Goal: Task Accomplishment & Management: Complete application form

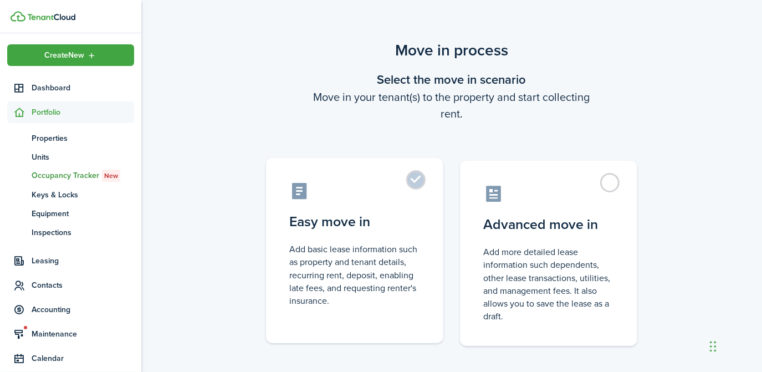
click at [425, 187] on label "Easy move in Add basic lease information such as property and tenant details, r…" at bounding box center [354, 250] width 177 height 185
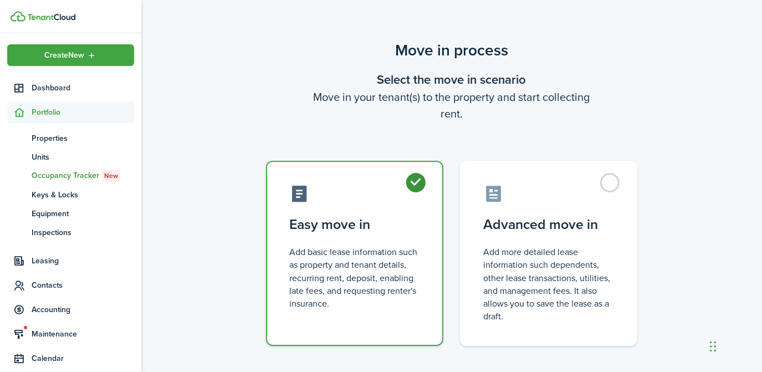
radio input "true"
drag, startPoint x: 762, startPoint y: 117, endPoint x: 764, endPoint y: 178, distance: 61.0
click at [761, 178] on html "Create New Dashboard Portfolio pt Properties un Units oc Occupancy Tracker New …" at bounding box center [381, 186] width 762 height 372
drag, startPoint x: 761, startPoint y: 166, endPoint x: 761, endPoint y: 206, distance: 39.9
click at [761, 206] on div "Move in process Select the move in scenario Move in your tenant(s) to the prope…" at bounding box center [451, 218] width 621 height 370
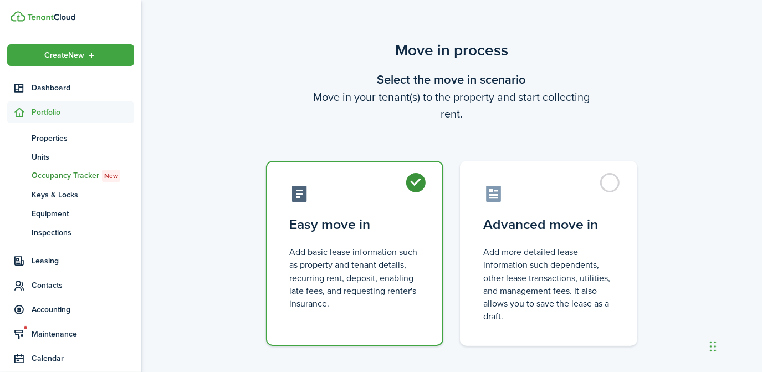
scroll to position [56, 0]
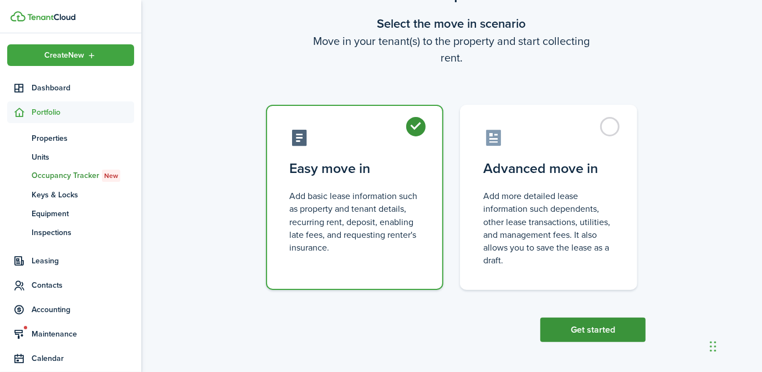
click at [610, 332] on button "Get started" at bounding box center [592, 329] width 105 height 24
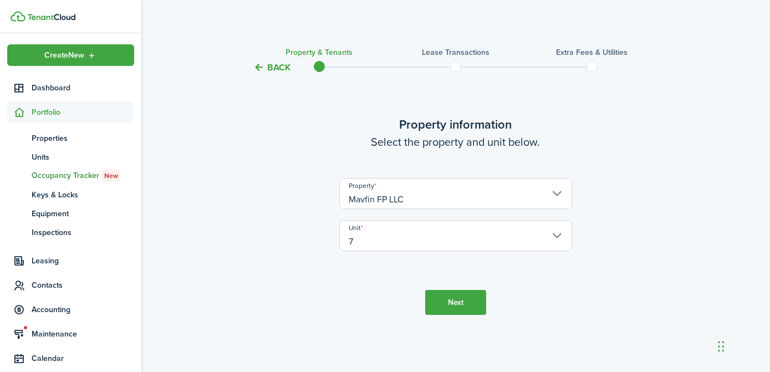
click at [472, 305] on button "Next" at bounding box center [455, 302] width 61 height 25
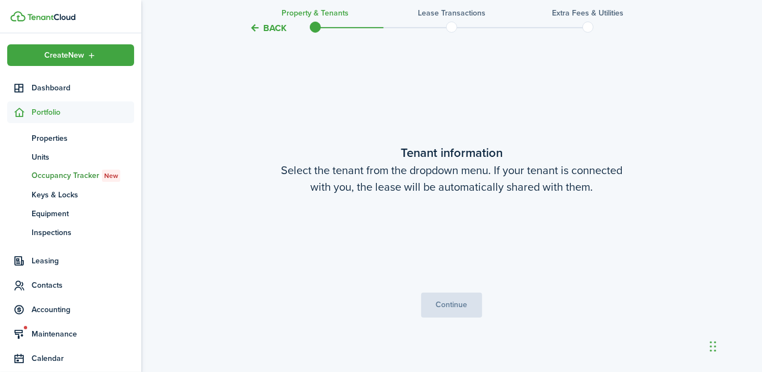
scroll to position [298, 0]
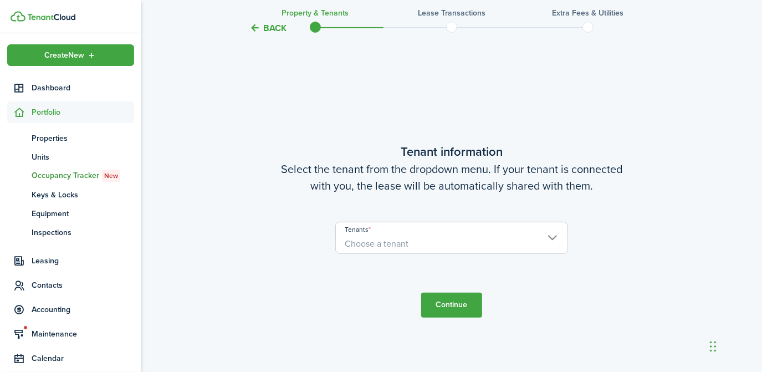
click at [428, 243] on span "Choose a tenant" at bounding box center [452, 243] width 232 height 19
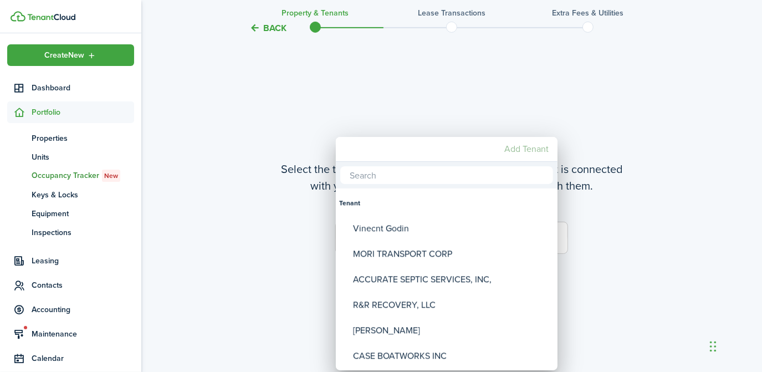
click at [524, 148] on mbsc-button "Add Tenant" at bounding box center [526, 149] width 53 height 20
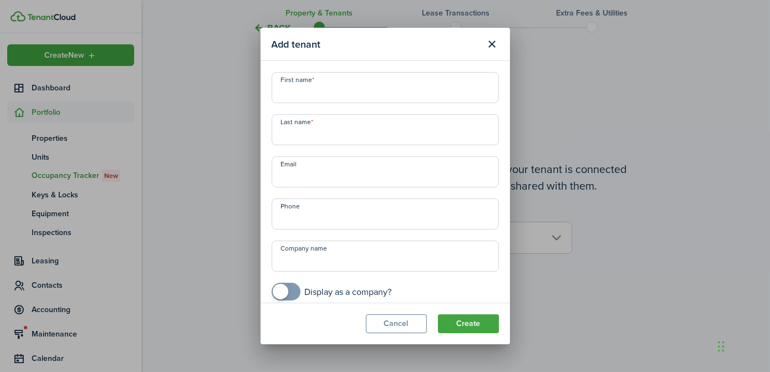
click at [354, 88] on input "First name" at bounding box center [385, 87] width 227 height 31
paste input "XT HOLDINGS, INC"
type input "XT HOLDINGS, INC"
checkbox input "true"
click at [291, 292] on span at bounding box center [285, 292] width 11 height 18
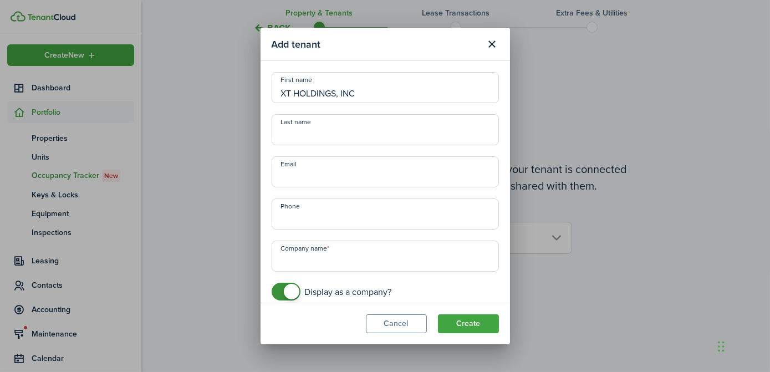
click at [300, 255] on input "Company name" at bounding box center [385, 255] width 227 height 31
paste input "XT HOLDINGS, INC"
type input "XT HOLDINGS, INC"
drag, startPoint x: 362, startPoint y: 97, endPoint x: 202, endPoint y: 101, distance: 159.6
click at [202, 101] on div "Add tenant First name XT HOLDINGS, INC Last name Email Phone Company name XT HO…" at bounding box center [385, 186] width 770 height 372
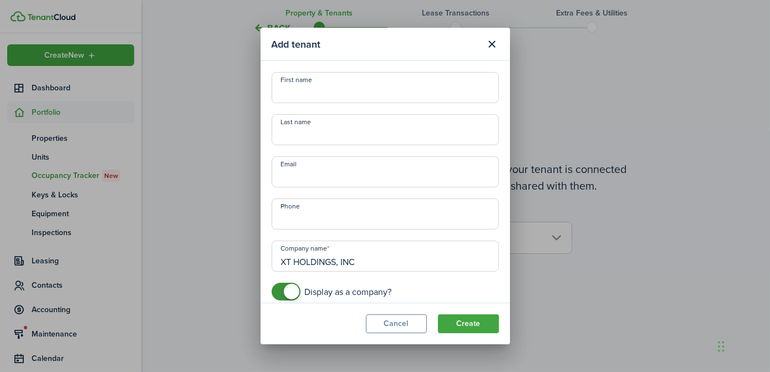
click at [315, 144] on input "Last name" at bounding box center [385, 129] width 227 height 31
click at [332, 99] on input "First name" at bounding box center [385, 87] width 227 height 31
paste input "[PERSON_NAME]"
type input "[PERSON_NAME]"
click at [321, 128] on input "Last name" at bounding box center [385, 129] width 227 height 31
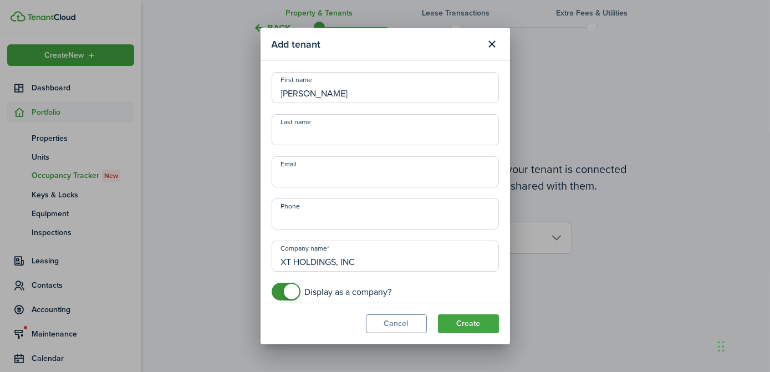
paste input "KOBELAN"
type input "KOBELAN"
click at [320, 183] on input "Email" at bounding box center [385, 171] width 227 height 31
paste input "[EMAIL_ADDRESS][DOMAIN_NAME]"
type input "[EMAIL_ADDRESS][DOMAIN_NAME]"
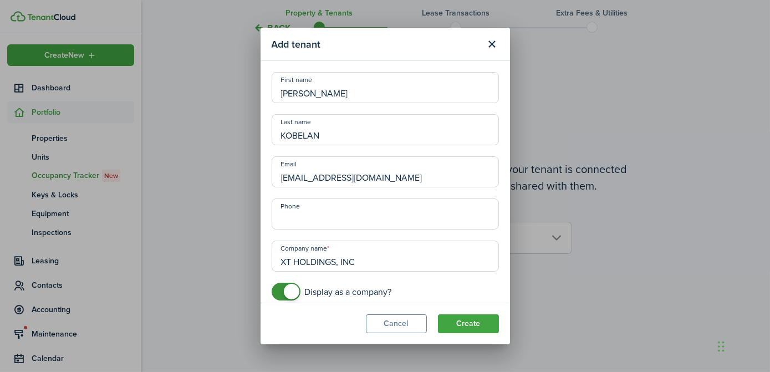
click at [316, 216] on input "Phone" at bounding box center [385, 213] width 227 height 31
paste input "[PHONE_NUMBER]"
type input "[PHONE_NUMBER]"
click at [468, 325] on button "Create" at bounding box center [468, 323] width 61 height 19
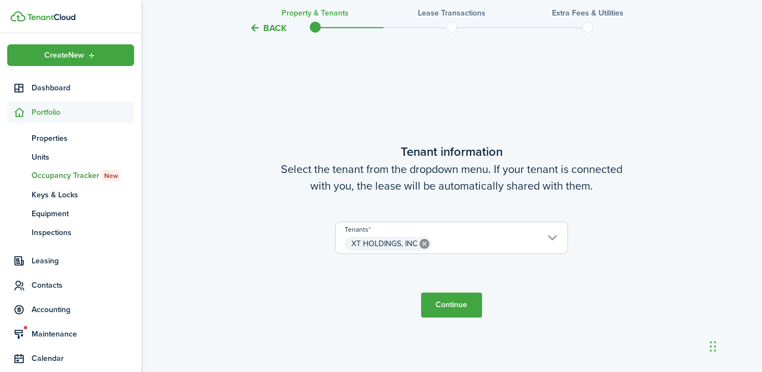
click at [450, 304] on button "Continue" at bounding box center [451, 305] width 61 height 25
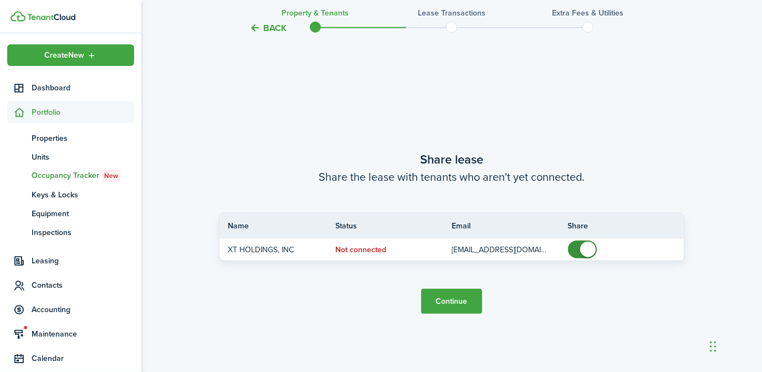
scroll to position [669, 0]
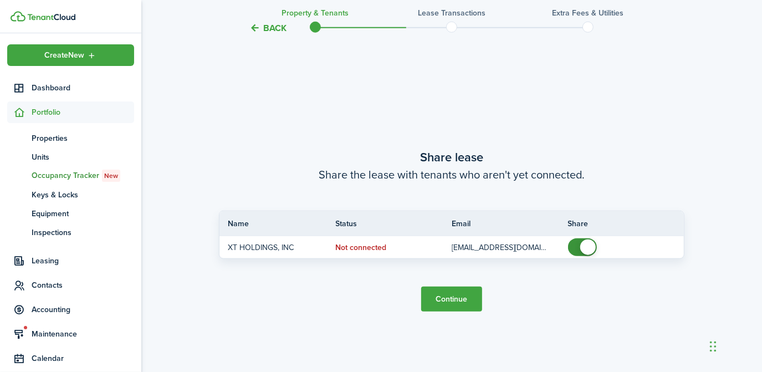
click at [455, 298] on button "Continue" at bounding box center [451, 298] width 61 height 25
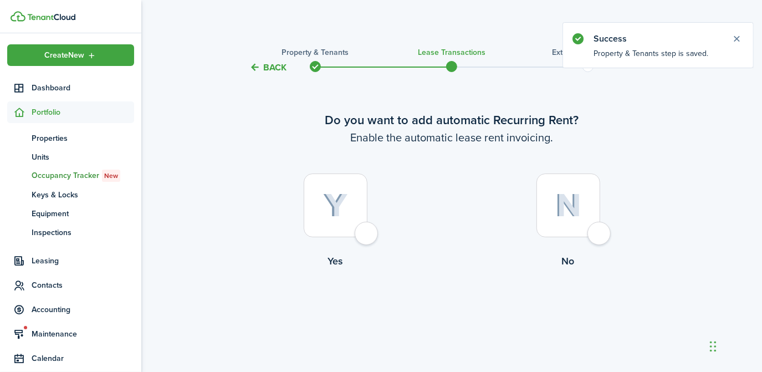
click at [362, 237] on div at bounding box center [336, 205] width 64 height 64
radio input "true"
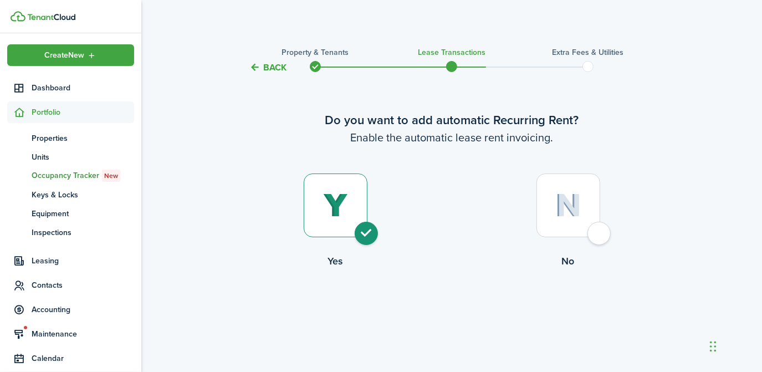
click at [263, 69] on button "Back" at bounding box center [267, 68] width 37 height 12
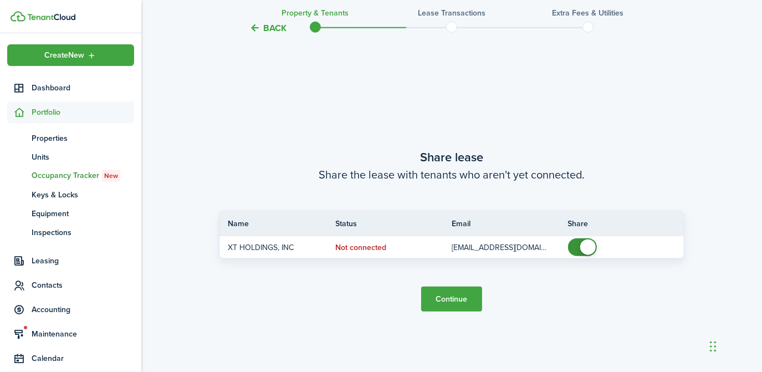
click at [263, 36] on tc-wizard-header "Back Property & Tenants Lease Transactions Extra fees & Utilities" at bounding box center [452, 24] width 482 height 50
click at [265, 34] on tc-wizard-header "Back Property & Tenants Lease Transactions Extra fees & Utilities" at bounding box center [452, 24] width 482 height 50
click at [267, 33] on button "Back" at bounding box center [267, 28] width 37 height 12
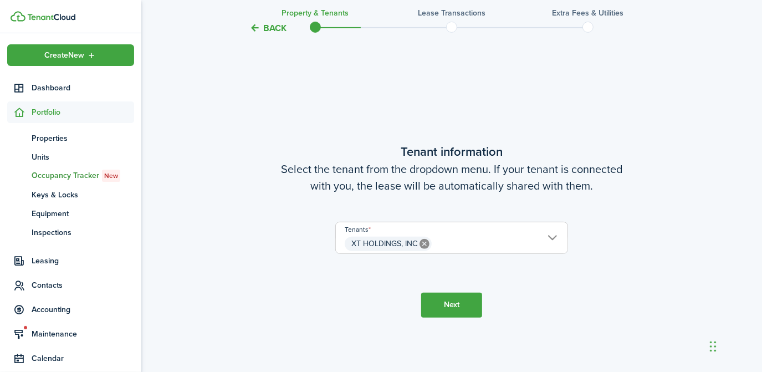
click at [267, 33] on button "Back" at bounding box center [267, 28] width 37 height 12
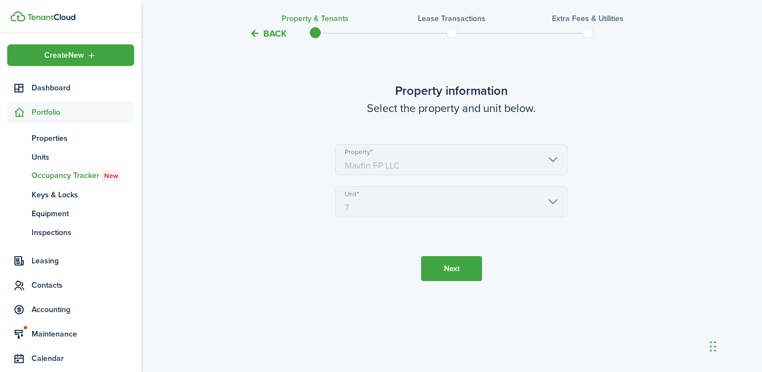
scroll to position [0, 0]
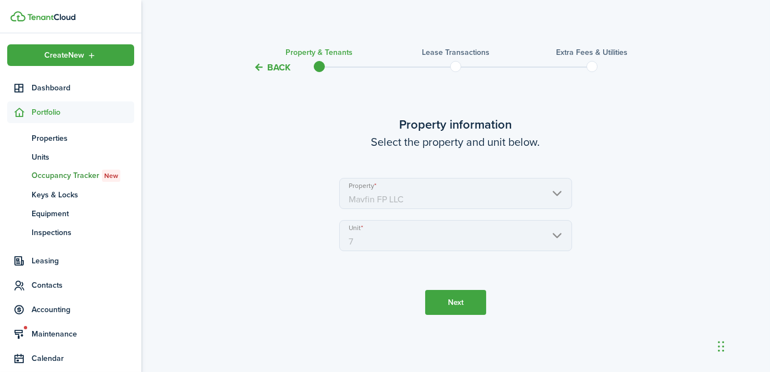
click at [267, 33] on div "Back Property & Tenants Lease Transactions Extra fees & Utilities Property info…" at bounding box center [455, 190] width 628 height 314
click at [267, 66] on button "Back" at bounding box center [271, 68] width 37 height 12
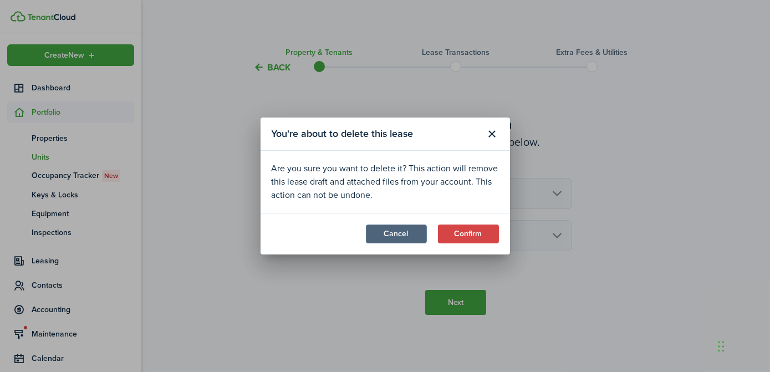
drag, startPoint x: 458, startPoint y: 234, endPoint x: 415, endPoint y: 233, distance: 42.7
click at [415, 233] on modal-footer "Cancel Confirm" at bounding box center [384, 234] width 249 height 42
click at [415, 233] on button "Cancel" at bounding box center [396, 233] width 61 height 19
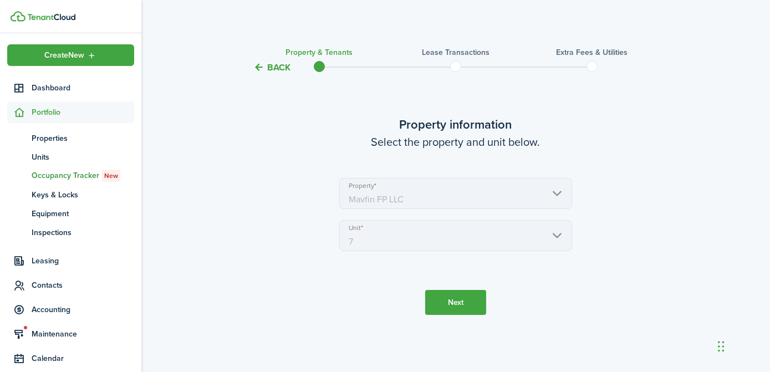
click at [268, 71] on button "Back" at bounding box center [271, 68] width 37 height 12
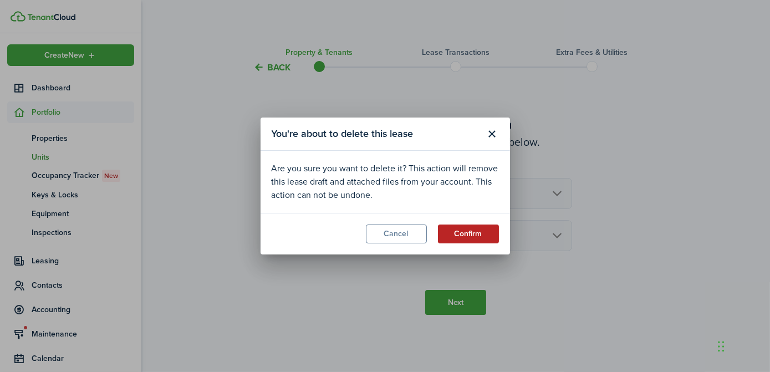
click at [457, 234] on button "Confirm" at bounding box center [468, 233] width 61 height 19
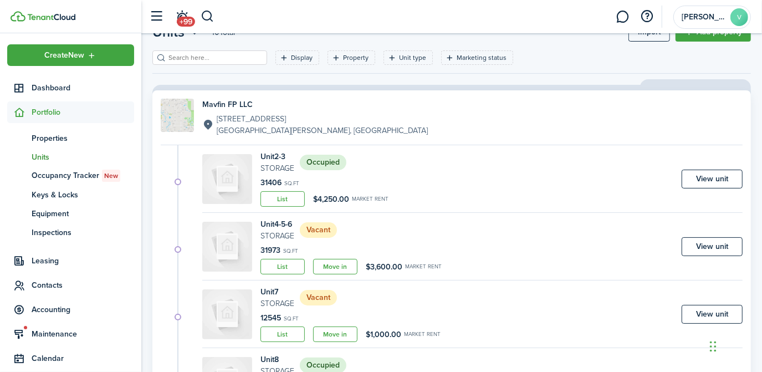
scroll to position [60, 0]
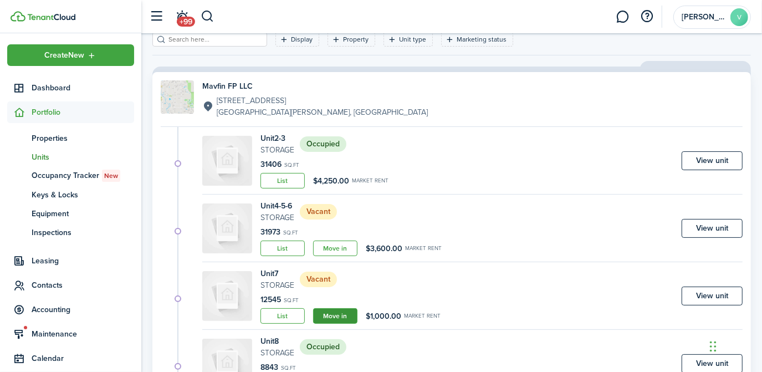
click at [348, 316] on link "Move in" at bounding box center [335, 316] width 44 height 16
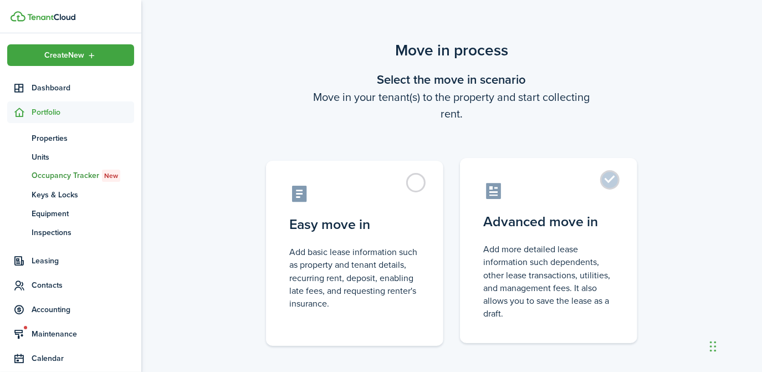
click at [561, 191] on control-radio-card-icon at bounding box center [548, 190] width 131 height 19
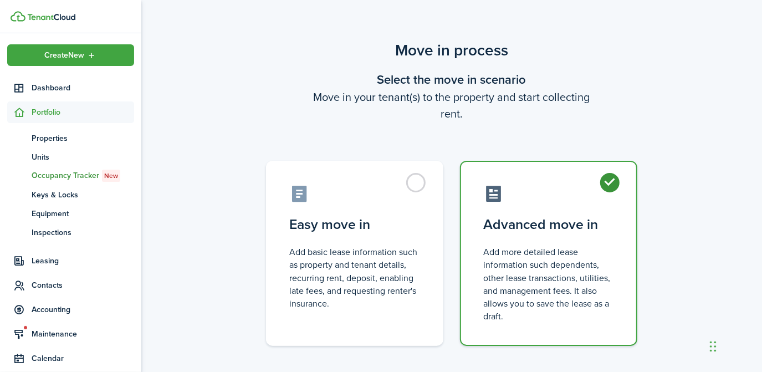
radio input "true"
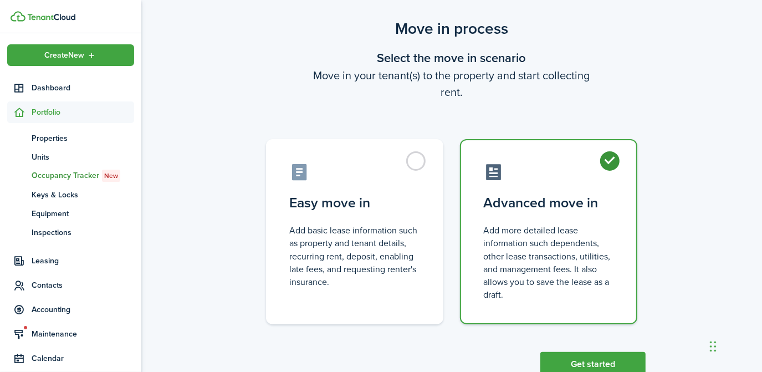
scroll to position [56, 0]
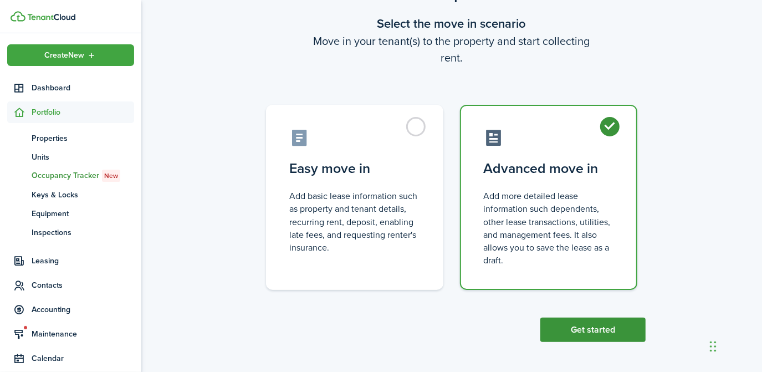
click at [610, 331] on button "Get started" at bounding box center [592, 329] width 105 height 24
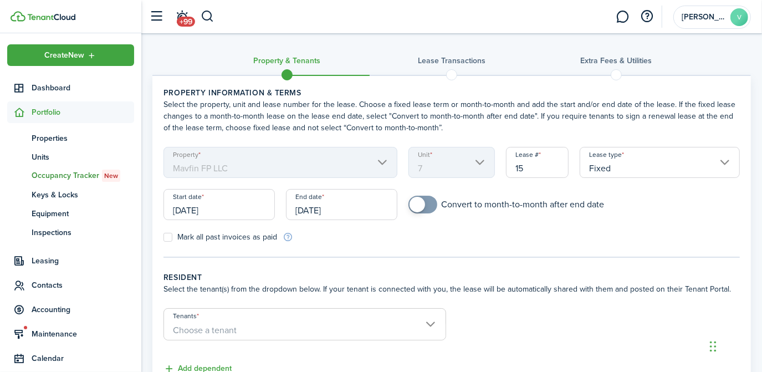
click at [247, 212] on input "[DATE]" at bounding box center [218, 204] width 111 height 31
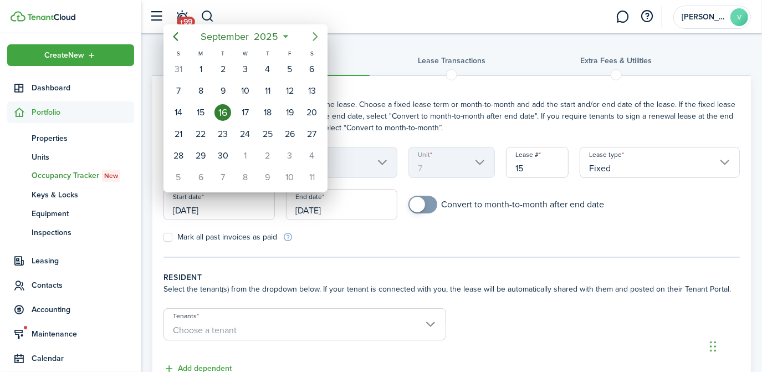
click at [315, 40] on icon "Next page" at bounding box center [315, 36] width 13 height 13
click at [246, 73] on div "1" at bounding box center [245, 69] width 17 height 17
type input "[DATE]"
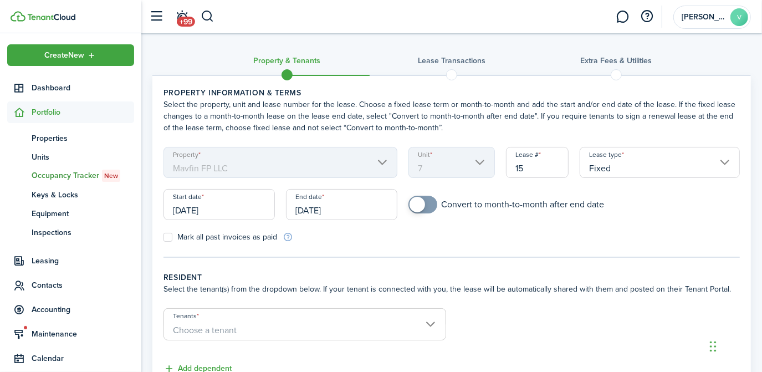
click at [345, 211] on input "[DATE]" at bounding box center [341, 204] width 111 height 31
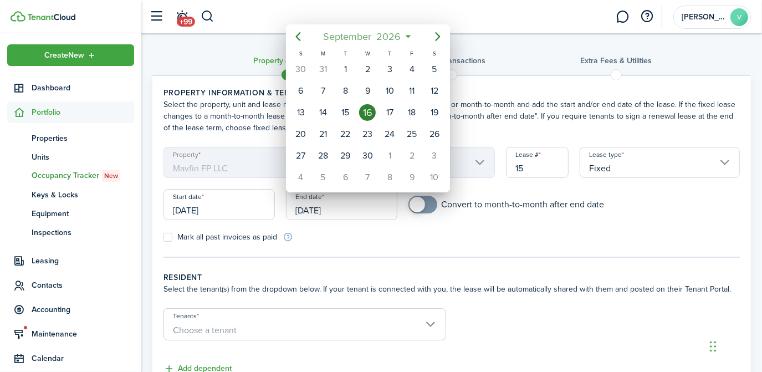
click at [402, 35] on span "2026" at bounding box center [388, 37] width 29 height 20
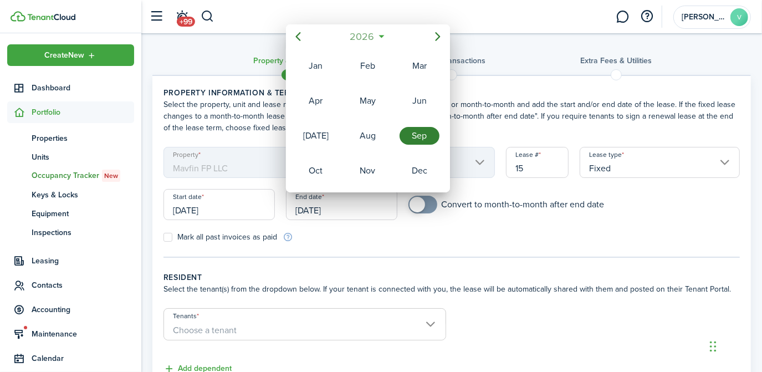
click at [378, 38] on mbsc-button "2026" at bounding box center [362, 37] width 38 height 20
click at [368, 162] on div "2028" at bounding box center [367, 171] width 40 height 18
click at [319, 144] on div "[DATE]" at bounding box center [316, 135] width 44 height 33
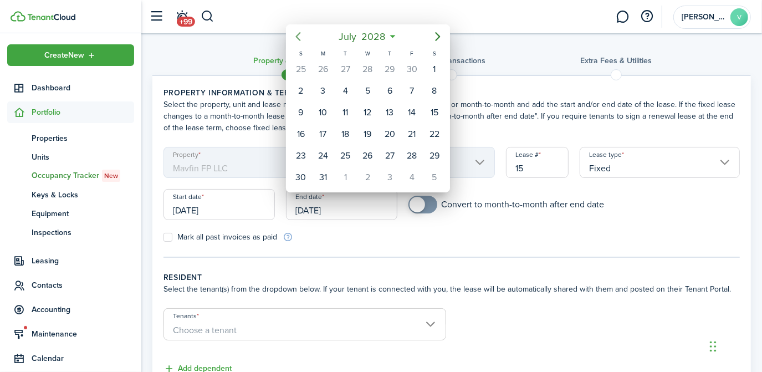
click at [293, 27] on mbsc-button "Previous page" at bounding box center [298, 36] width 22 height 22
click at [301, 36] on icon "Previous page" at bounding box center [297, 36] width 13 height 13
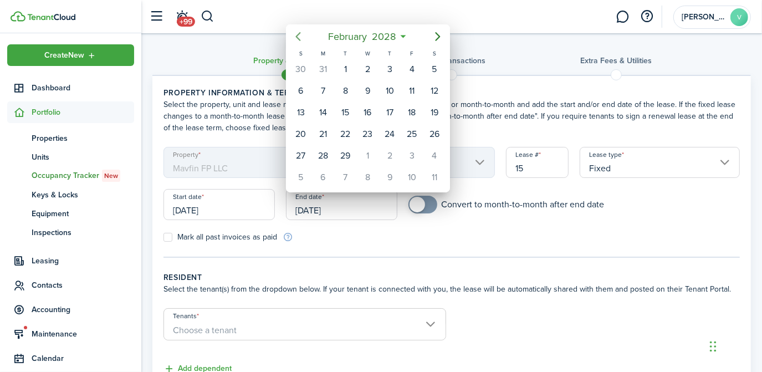
click at [301, 36] on icon "Previous page" at bounding box center [297, 36] width 13 height 13
click at [438, 23] on div at bounding box center [380, 185] width 939 height 549
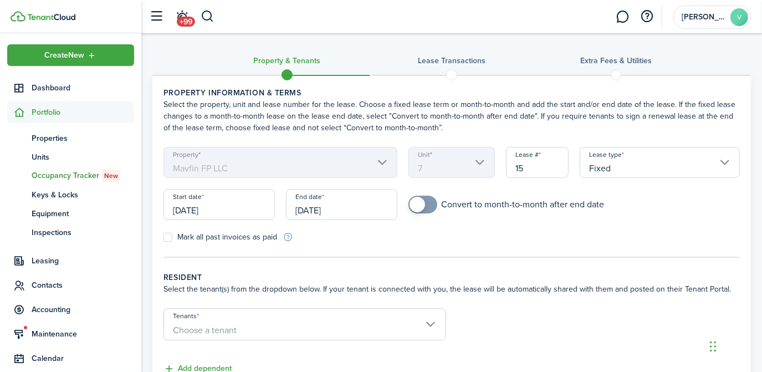
click at [438, 23] on header-wrapper "+99 [PERSON_NAME]" at bounding box center [447, 16] width 607 height 33
click at [325, 206] on input "[DATE]" at bounding box center [341, 204] width 111 height 31
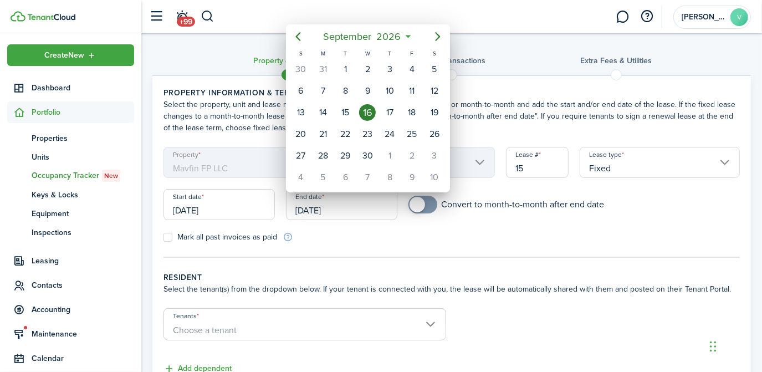
click at [402, 36] on span "2026" at bounding box center [388, 37] width 29 height 20
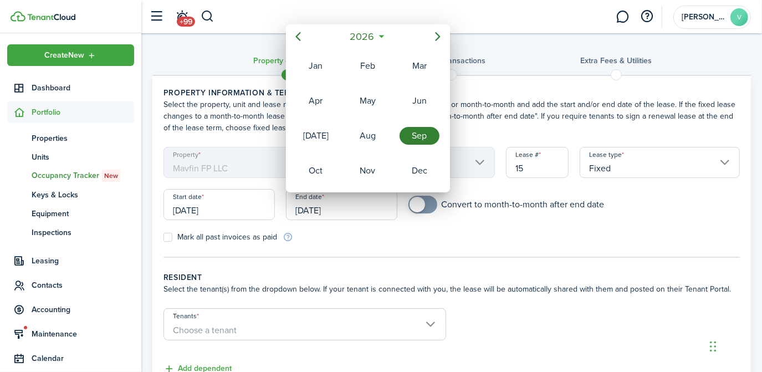
click at [382, 33] on icon at bounding box center [382, 36] width 12 height 11
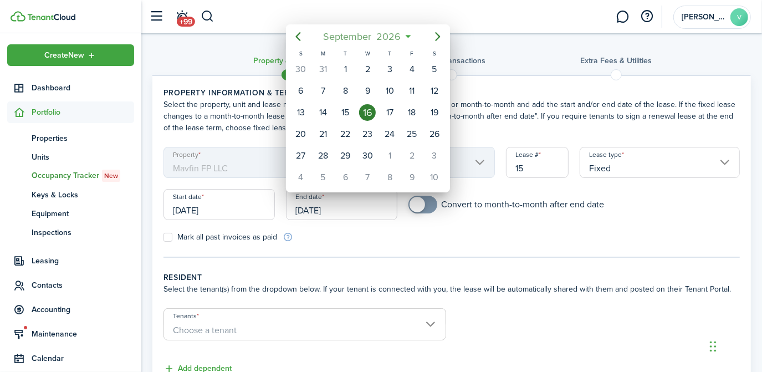
click at [402, 30] on span "2026" at bounding box center [388, 37] width 29 height 20
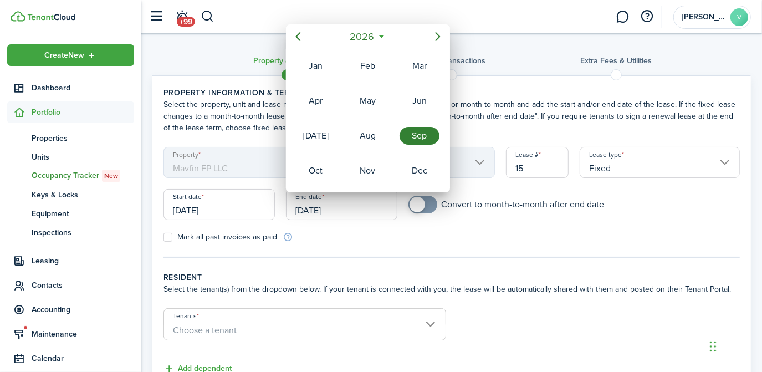
click at [380, 38] on mbsc-button "2026" at bounding box center [362, 37] width 38 height 20
click at [368, 165] on div "2028" at bounding box center [367, 171] width 40 height 18
click at [321, 165] on div "Oct" at bounding box center [316, 171] width 40 height 18
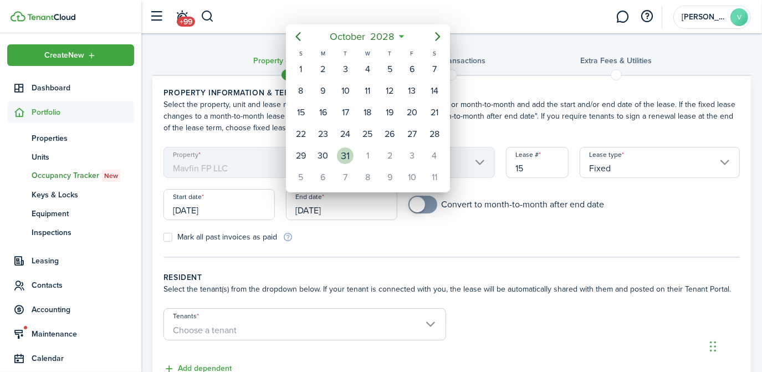
click at [340, 150] on div "31" at bounding box center [345, 155] width 17 height 17
type input "[DATE]"
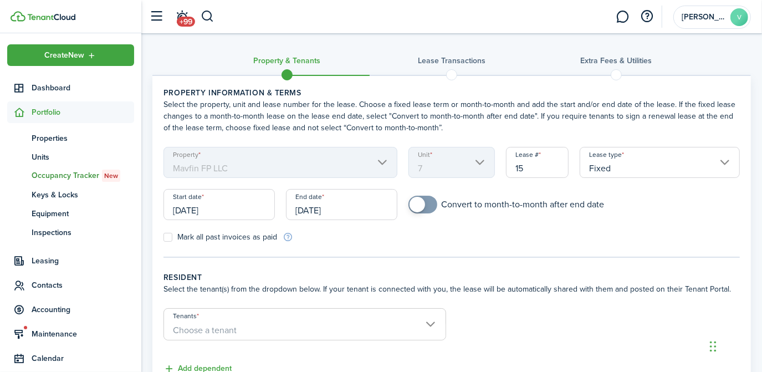
checkbox input "true"
click at [419, 209] on span at bounding box center [417, 205] width 16 height 16
click at [530, 171] on input "15" at bounding box center [537, 162] width 63 height 31
type input "1"
click at [336, 331] on span "Choose a tenant" at bounding box center [304, 330] width 281 height 19
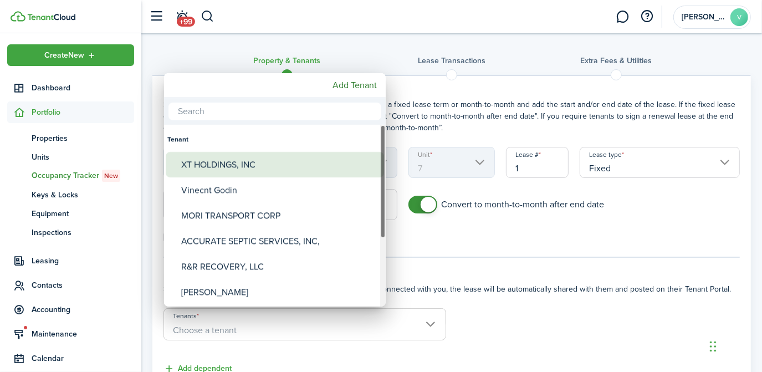
click at [319, 171] on div "XT HOLDINGS, INC" at bounding box center [279, 164] width 196 height 25
type input "XT HOLDINGS, INC"
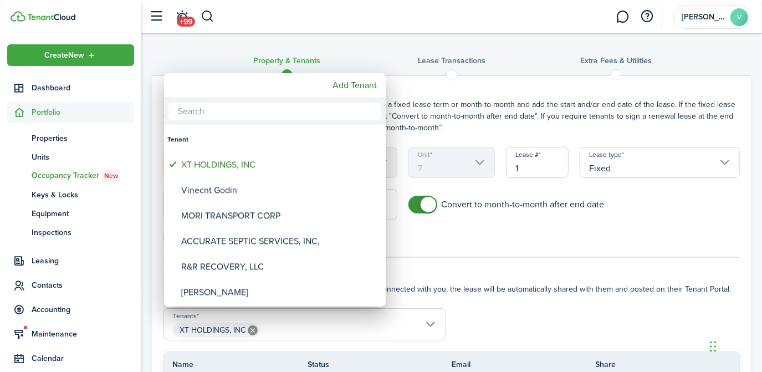
drag, startPoint x: 647, startPoint y: 223, endPoint x: 606, endPoint y: 281, distance: 71.9
click at [606, 281] on div at bounding box center [380, 185] width 939 height 549
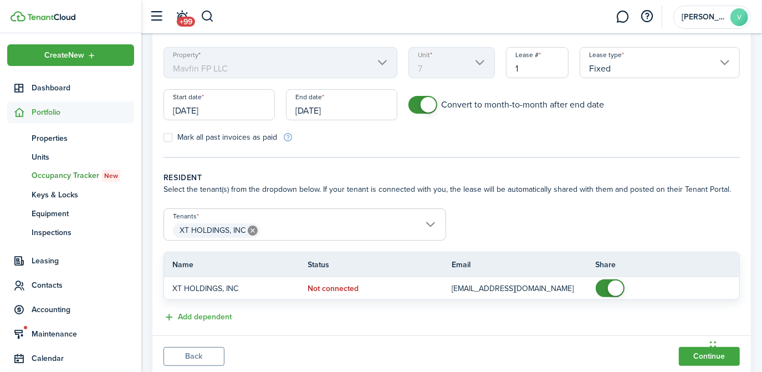
scroll to position [133, 0]
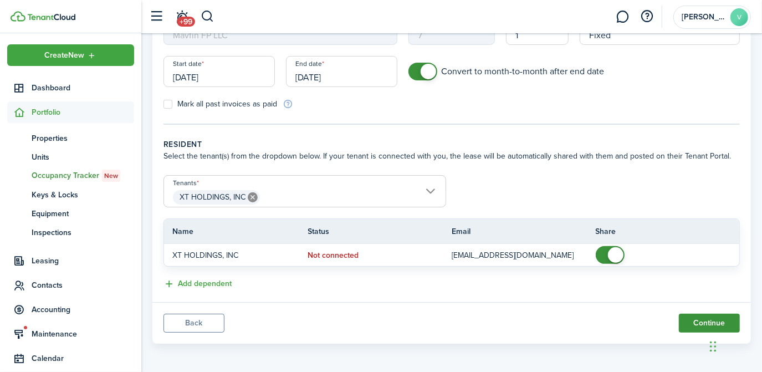
click at [701, 314] on button "Continue" at bounding box center [709, 323] width 61 height 19
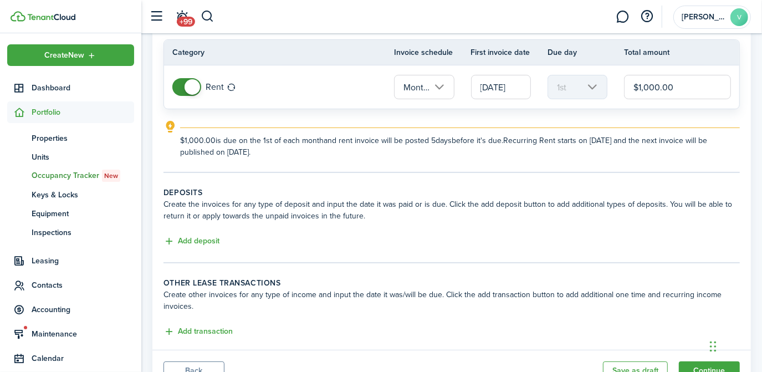
scroll to position [143, 0]
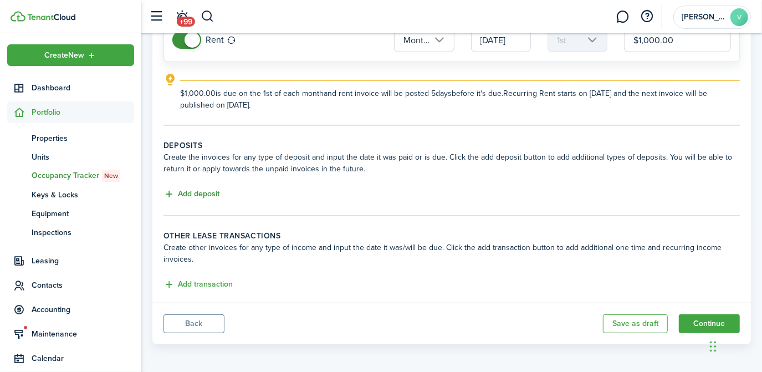
click at [206, 188] on button "Add deposit" at bounding box center [191, 194] width 56 height 13
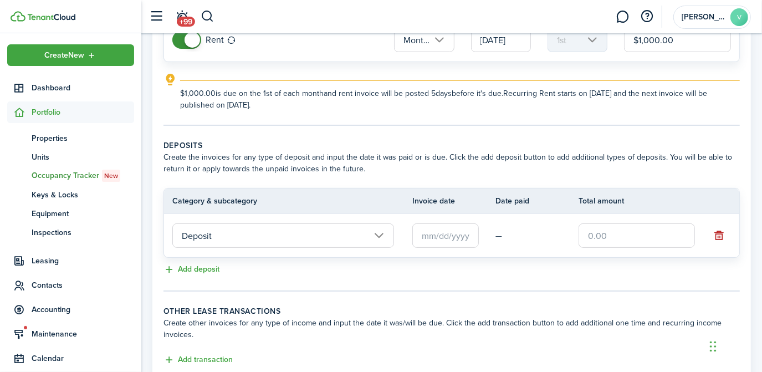
click at [430, 233] on input "text" at bounding box center [445, 235] width 66 height 24
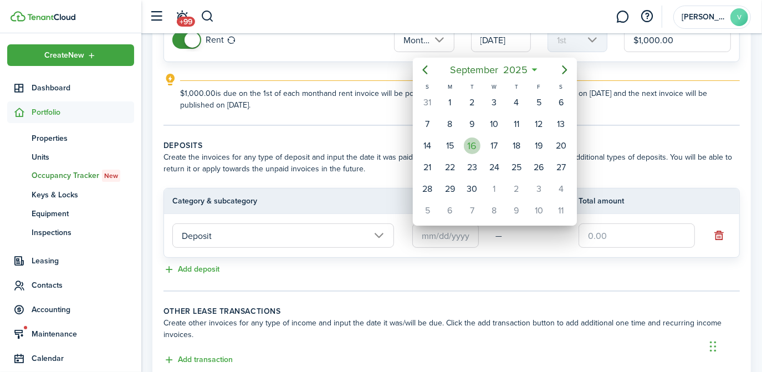
click at [470, 141] on div "16" at bounding box center [472, 145] width 17 height 17
type input "[DATE]"
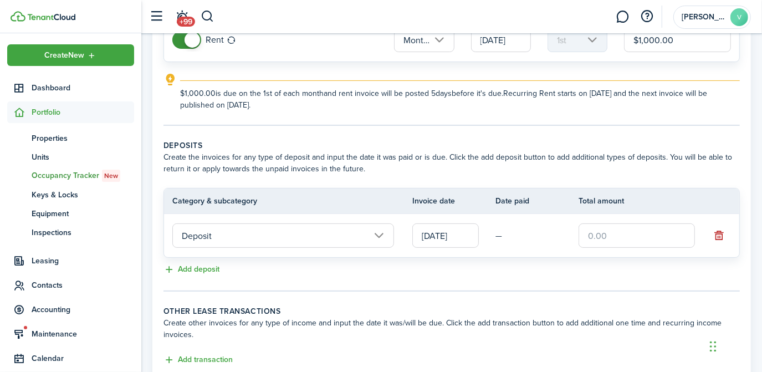
click at [606, 242] on input "text" at bounding box center [636, 235] width 116 height 24
click at [347, 230] on input "Deposit" at bounding box center [283, 235] width 222 height 24
type input "$1,900.00"
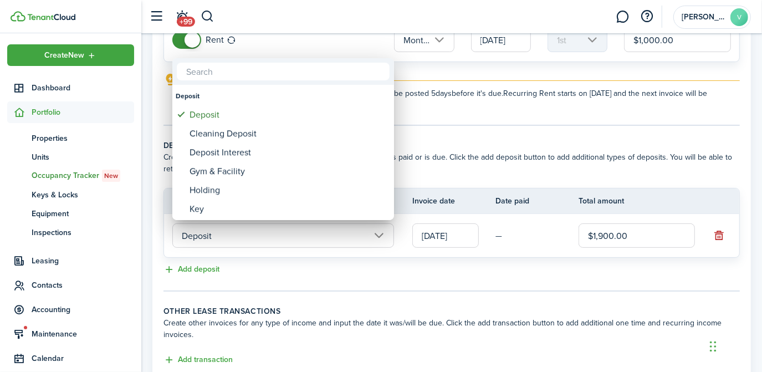
click at [347, 230] on div at bounding box center [380, 185] width 939 height 549
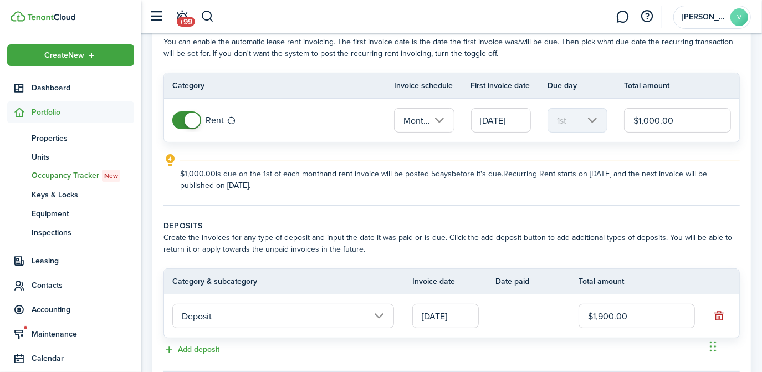
scroll to position [52, 0]
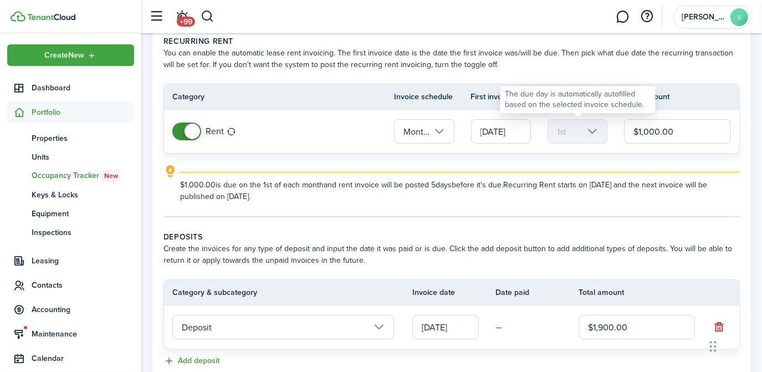
drag, startPoint x: 678, startPoint y: 127, endPoint x: 572, endPoint y: 122, distance: 106.5
click at [572, 122] on tr "Rent Monthly [DATE] 1st $1,000.00" at bounding box center [451, 131] width 575 height 43
type input "$1,625.00"
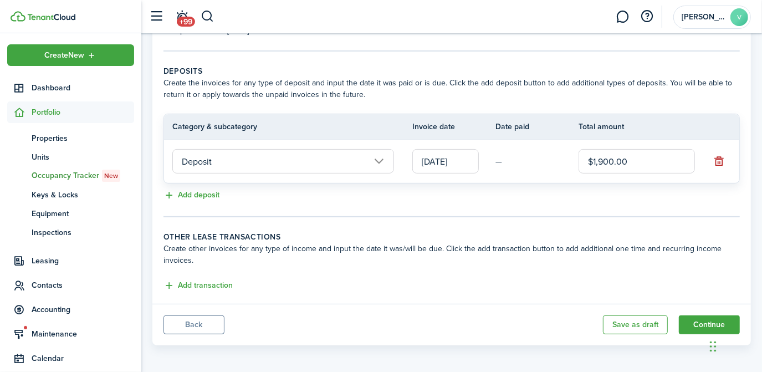
scroll to position [218, 0]
click at [207, 281] on button "Add transaction" at bounding box center [197, 285] width 69 height 13
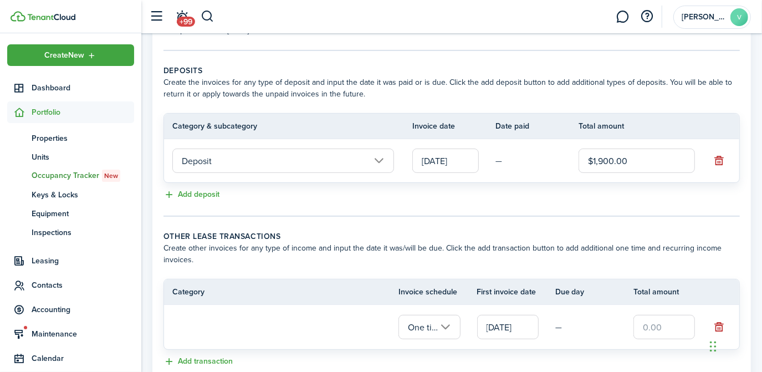
click at [457, 329] on input "One time" at bounding box center [429, 327] width 62 height 24
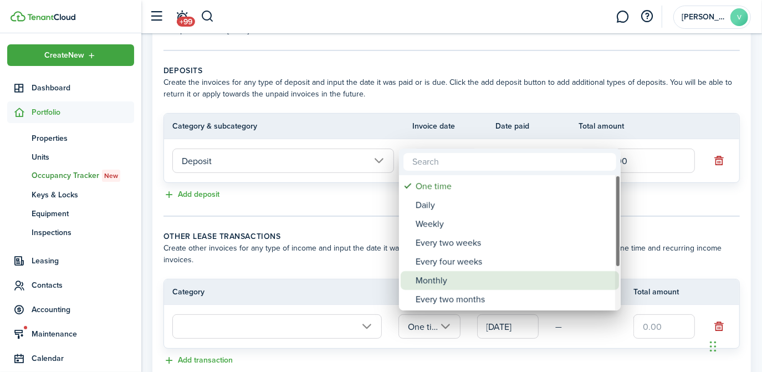
click at [432, 280] on div "Monthly" at bounding box center [514, 280] width 196 height 19
type input "Monthly"
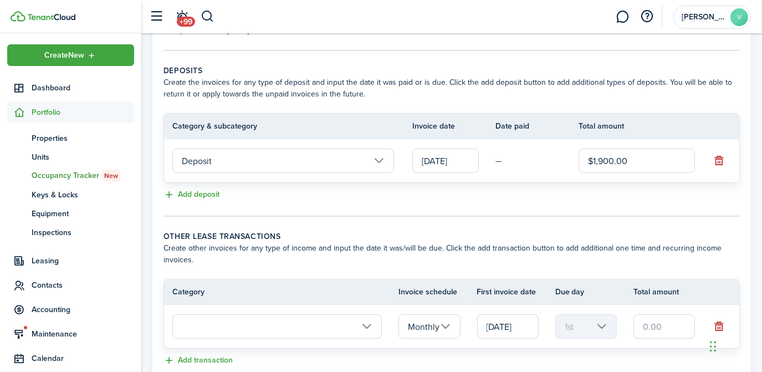
click at [381, 322] on input "text" at bounding box center [276, 326] width 209 height 24
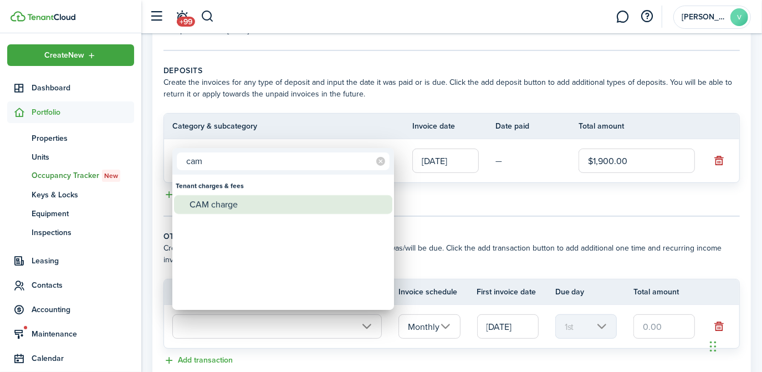
type input "cam"
click at [258, 202] on div "CAM charge" at bounding box center [288, 204] width 196 height 19
type input "Tenant charges & fees / CAM charge"
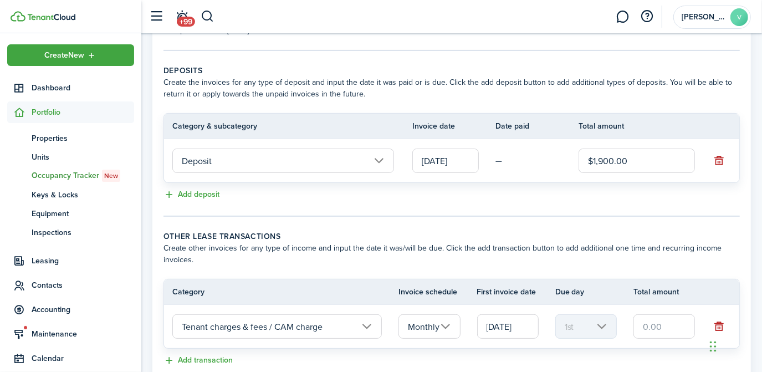
click at [654, 323] on input "text" at bounding box center [664, 326] width 62 height 24
type input "$275.00"
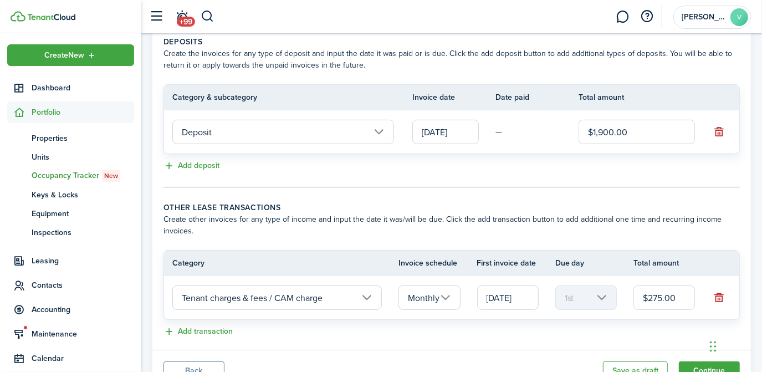
scroll to position [293, 0]
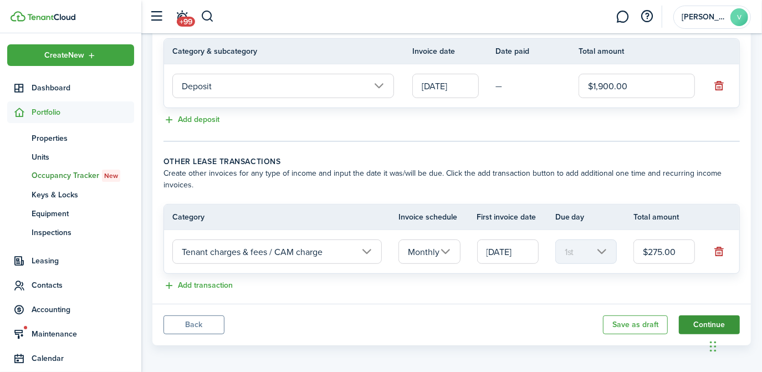
click at [694, 321] on button "Continue" at bounding box center [709, 324] width 61 height 19
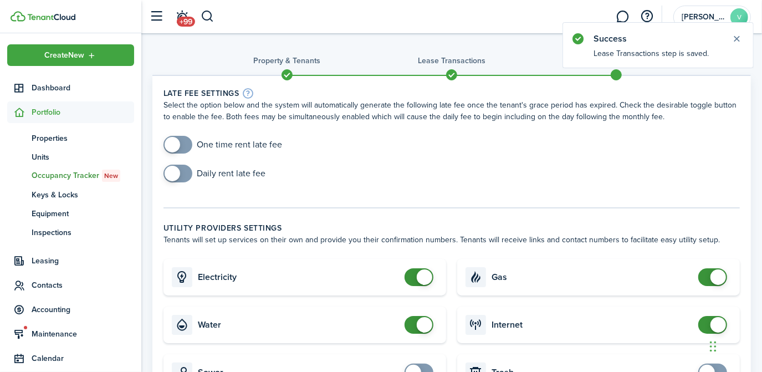
checkbox input "true"
click at [179, 145] on span at bounding box center [173, 145] width 16 height 16
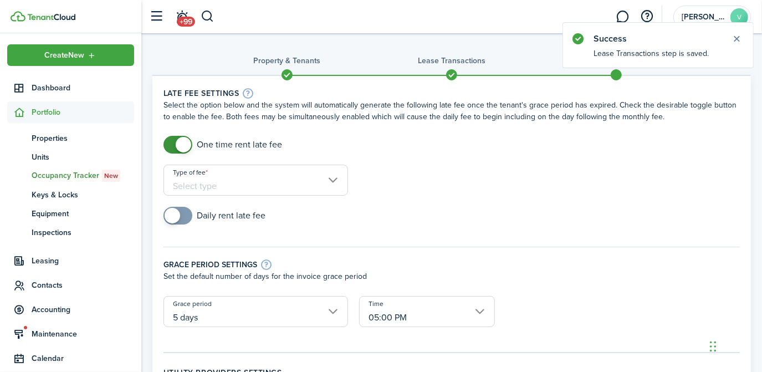
click at [192, 182] on input "Type of fee" at bounding box center [255, 180] width 185 height 31
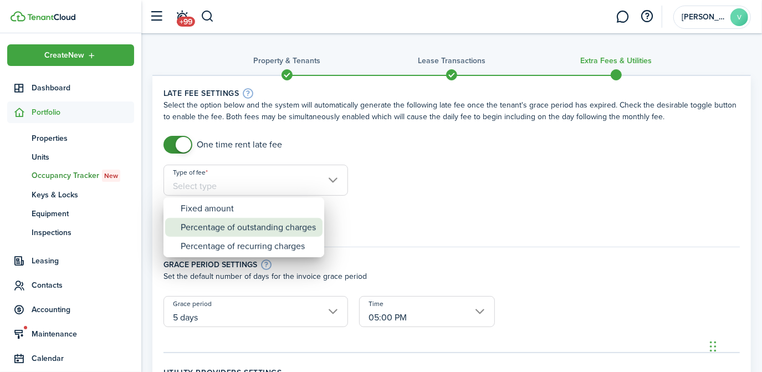
click at [228, 228] on div "Percentage of outstanding charges" at bounding box center [248, 227] width 135 height 19
type input "Percentage of outstanding charges"
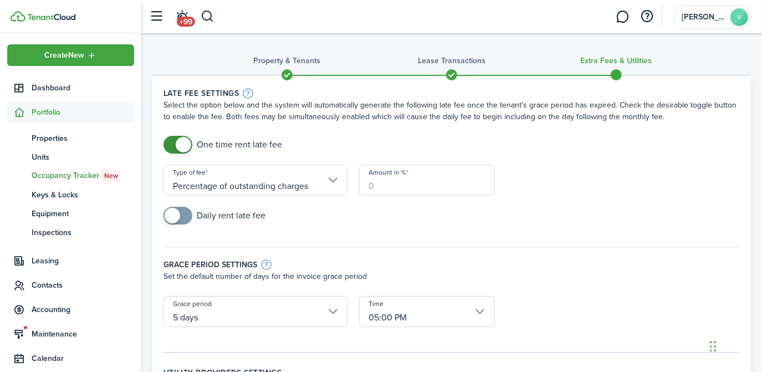
click at [395, 190] on input "Amount in %" at bounding box center [427, 180] width 136 height 31
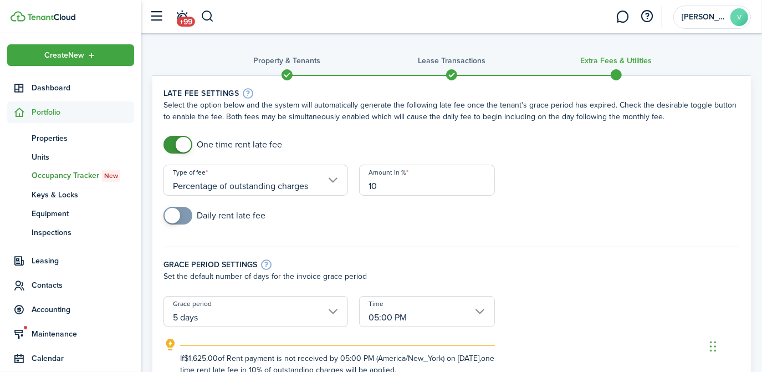
type input "10"
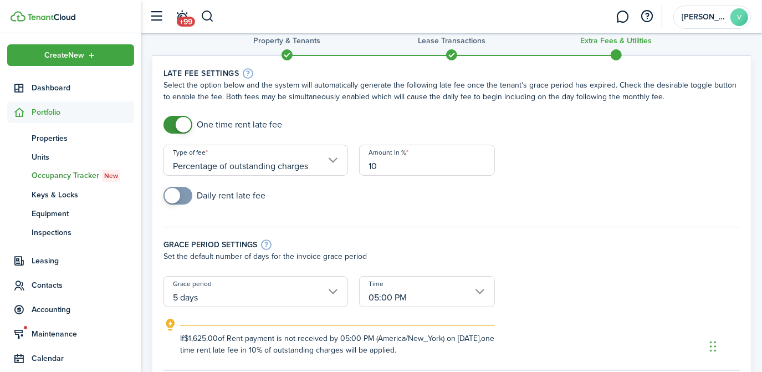
click at [315, 299] on input "5 days" at bounding box center [255, 291] width 185 height 31
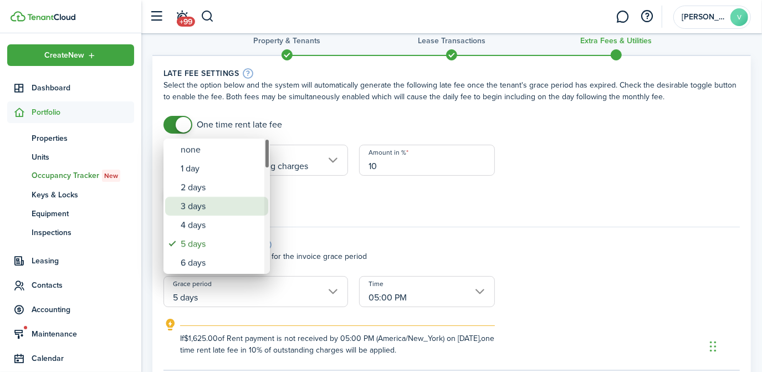
click at [238, 203] on div "3 days" at bounding box center [221, 206] width 81 height 19
type input "3 days"
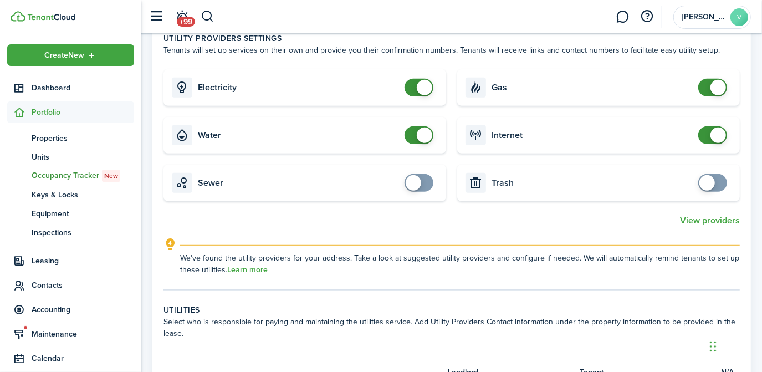
scroll to position [381, 0]
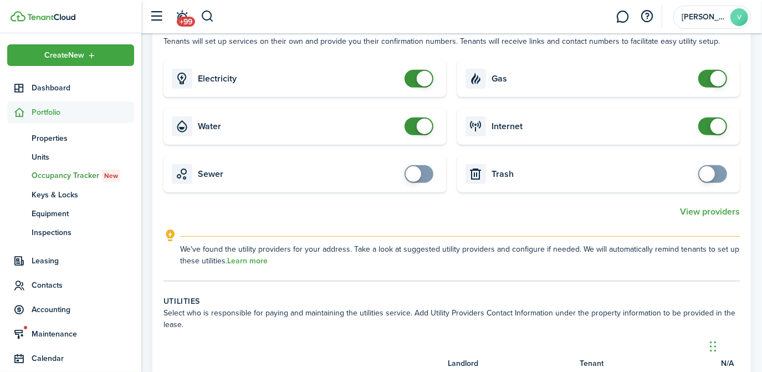
checkbox input "false"
click at [415, 75] on span at bounding box center [418, 79] width 11 height 18
checkbox input "false"
click at [714, 122] on span at bounding box center [718, 127] width 16 height 16
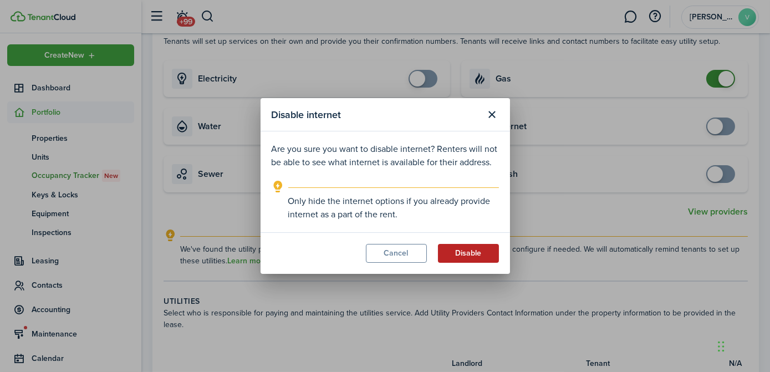
click at [477, 257] on button "Disable" at bounding box center [468, 253] width 61 height 19
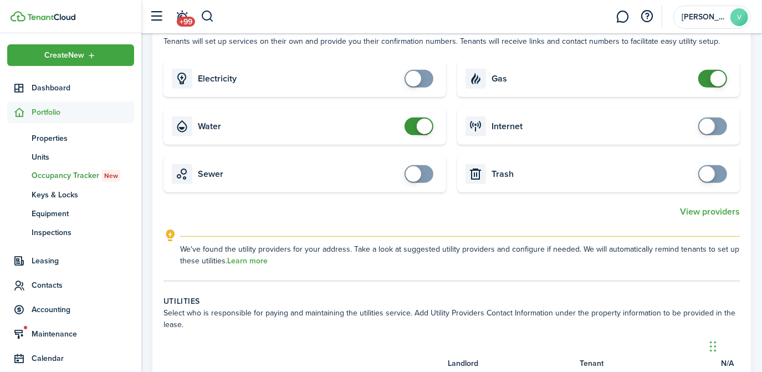
checkbox input "false"
click at [417, 125] on span at bounding box center [425, 127] width 16 height 16
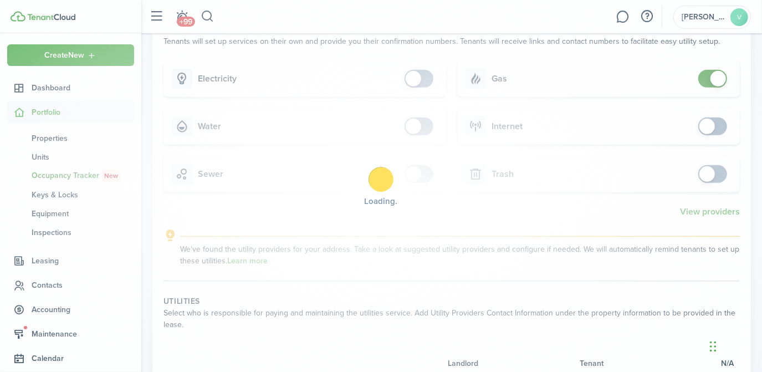
click at [710, 79] on div "Loading" at bounding box center [381, 186] width 762 height 372
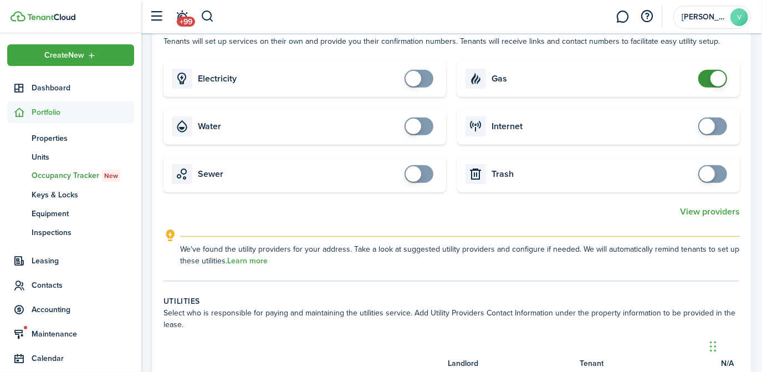
checkbox input "false"
click at [710, 80] on span at bounding box center [712, 79] width 11 height 18
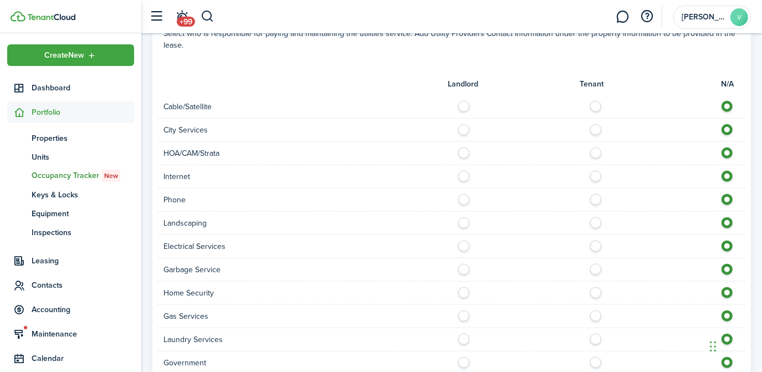
scroll to position [857, 0]
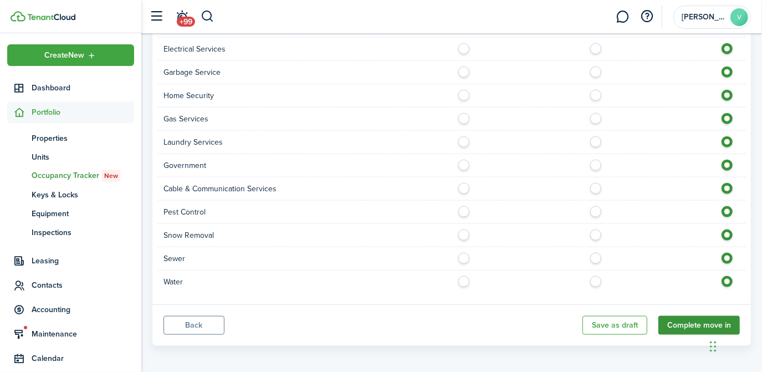
click at [687, 320] on button "Complete move in" at bounding box center [698, 325] width 81 height 19
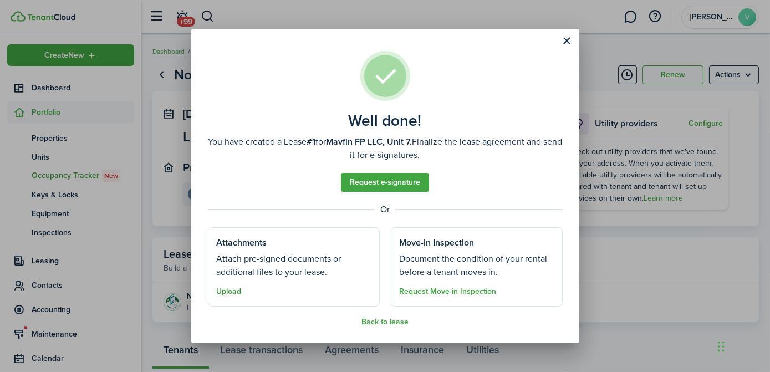
click at [228, 296] on button "Upload" at bounding box center [229, 291] width 25 height 9
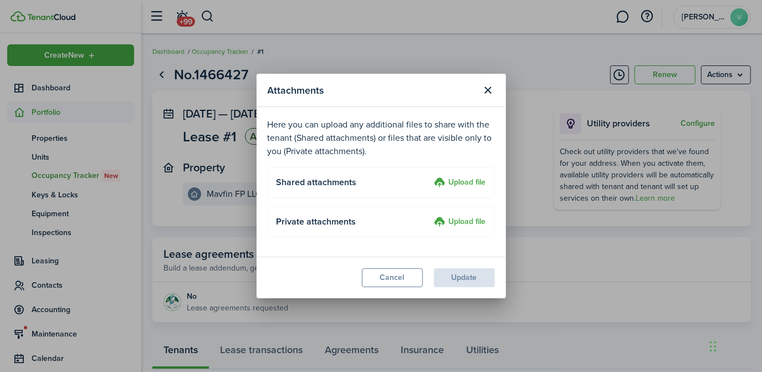
click at [464, 181] on label "Upload file" at bounding box center [460, 182] width 52 height 13
click at [431, 176] on input "Upload file" at bounding box center [431, 176] width 0 height 0
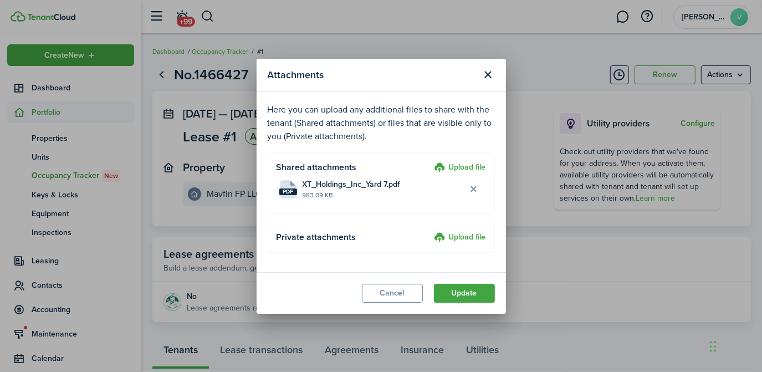
click at [456, 287] on button "Update" at bounding box center [464, 293] width 61 height 19
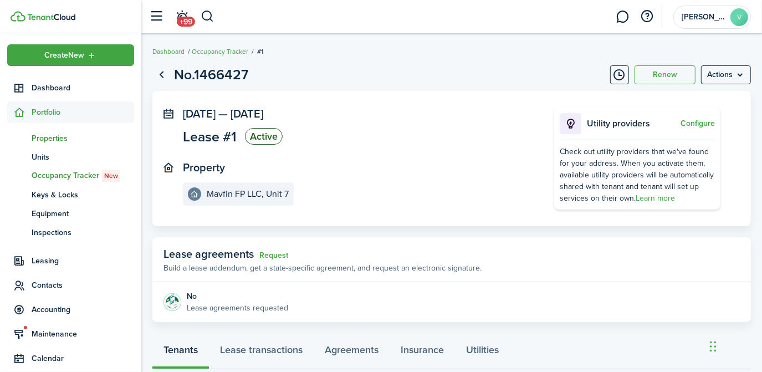
click at [58, 138] on span "Properties" at bounding box center [83, 138] width 103 height 12
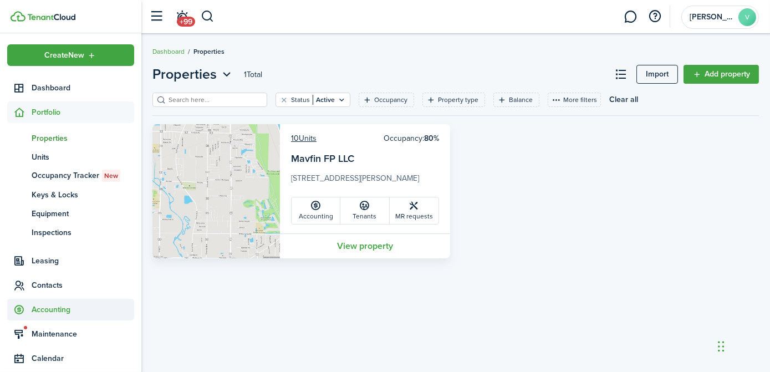
click at [78, 311] on span "Accounting" at bounding box center [83, 310] width 103 height 12
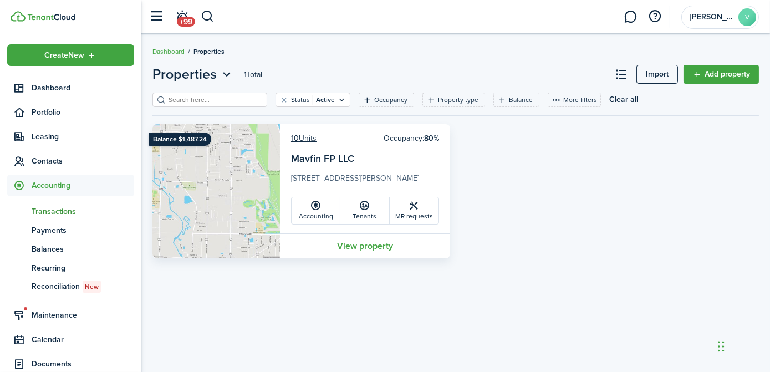
click at [67, 214] on span "Transactions" at bounding box center [83, 212] width 103 height 12
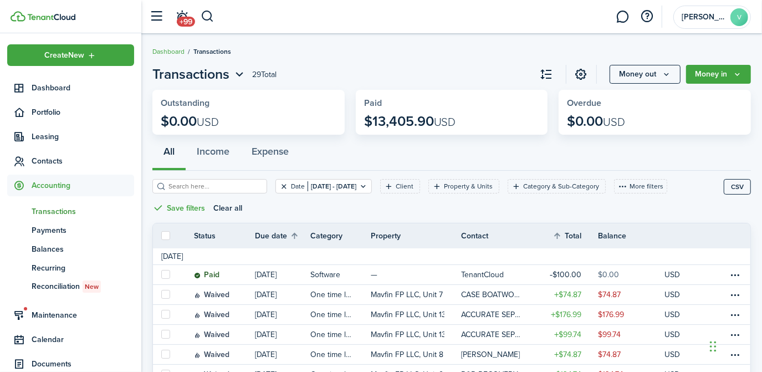
click at [279, 188] on button "Clear filter" at bounding box center [283, 186] width 9 height 9
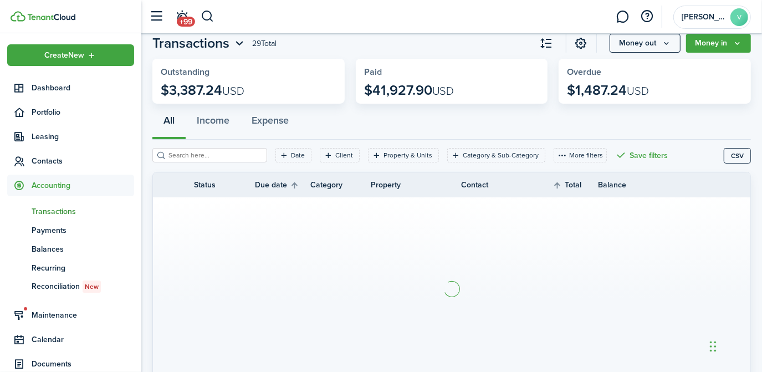
scroll to position [35, 0]
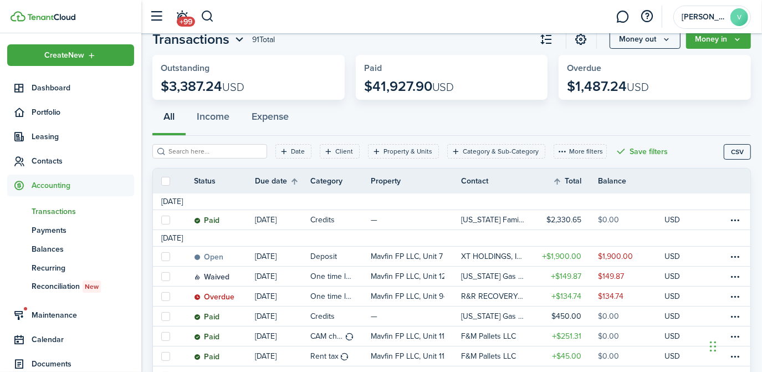
click at [648, 71] on widget-stats-title "Overdue" at bounding box center [655, 68] width 176 height 10
click at [596, 70] on widget-stats-title "Overdue" at bounding box center [655, 68] width 176 height 10
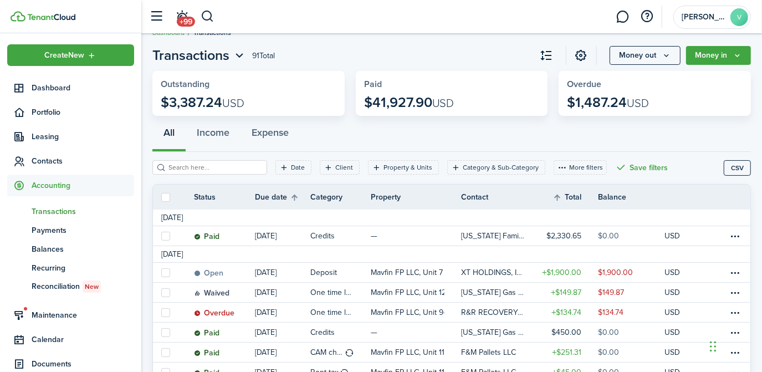
scroll to position [8, 0]
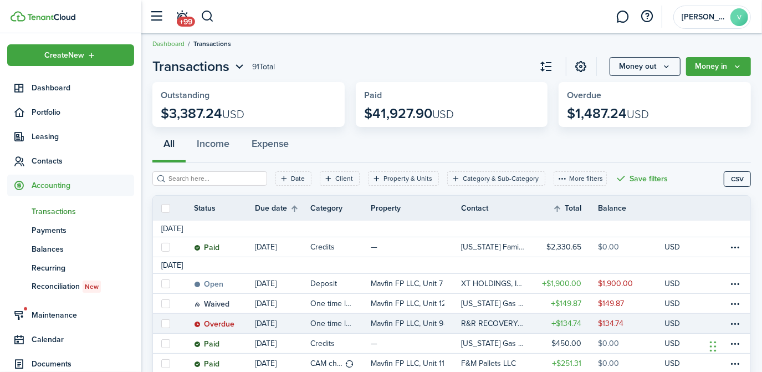
click at [331, 325] on table-info-title "One time late fee" at bounding box center [332, 323] width 44 height 12
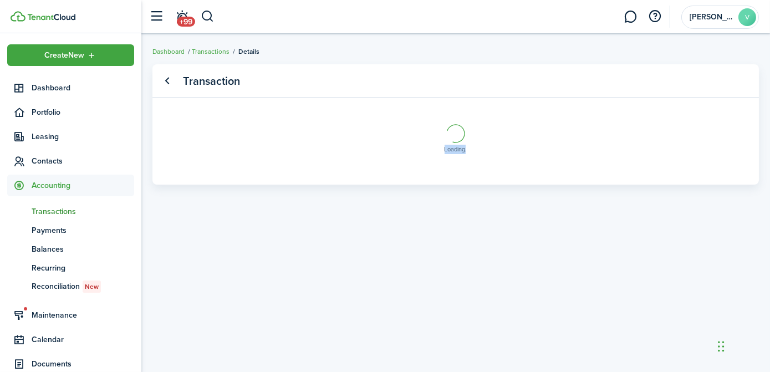
click at [331, 325] on transaction-view-wrapper "Transaction Loading" at bounding box center [455, 203] width 628 height 288
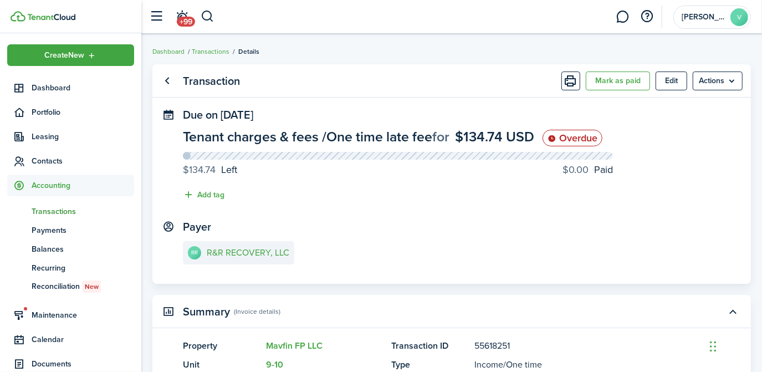
scroll to position [289, 0]
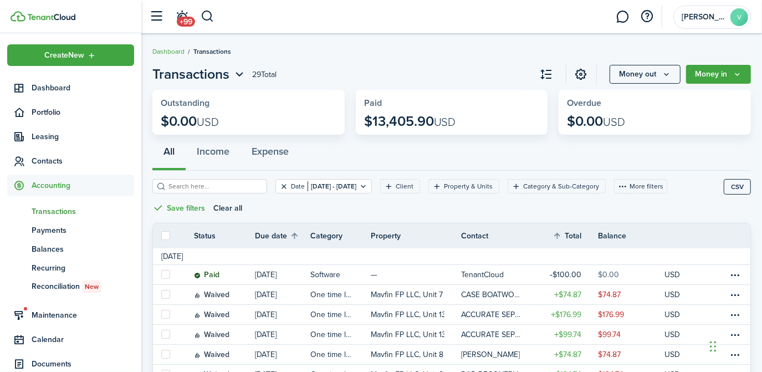
click at [279, 185] on button "Clear filter" at bounding box center [283, 186] width 9 height 9
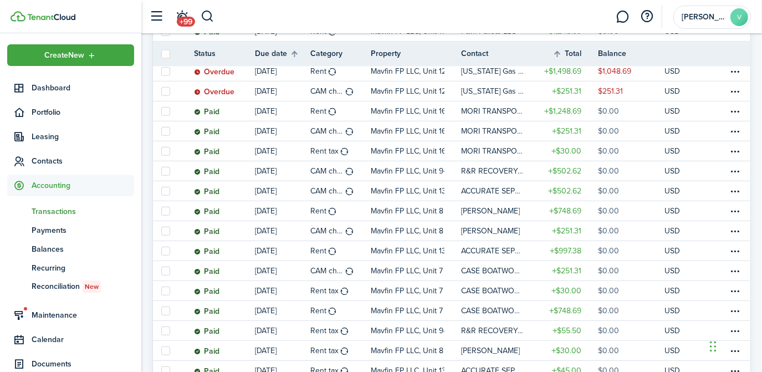
scroll to position [393, 0]
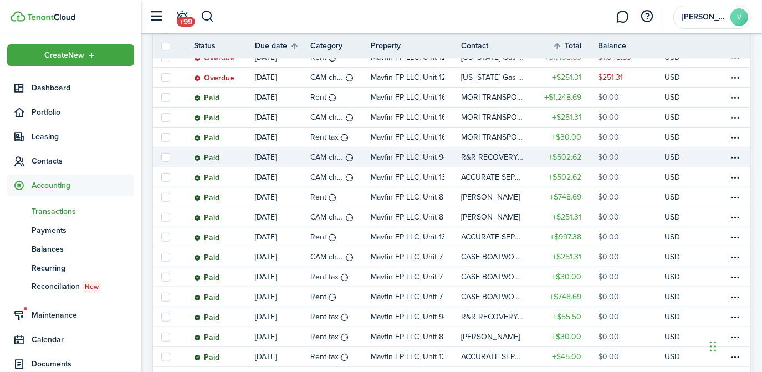
click at [603, 158] on table-amount-description "$0.00" at bounding box center [608, 157] width 21 height 12
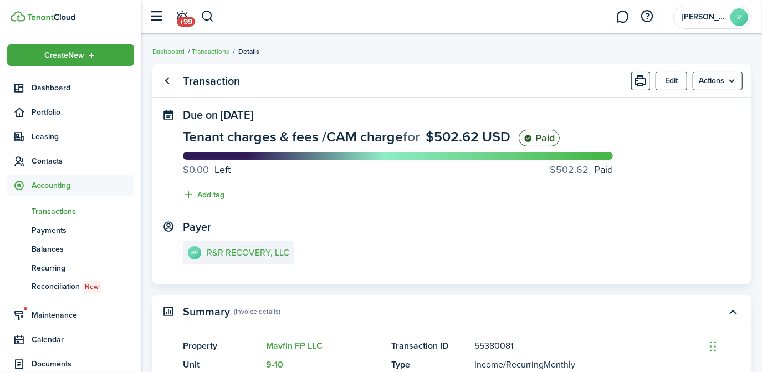
scroll to position [310, 0]
